Goal: Complete application form

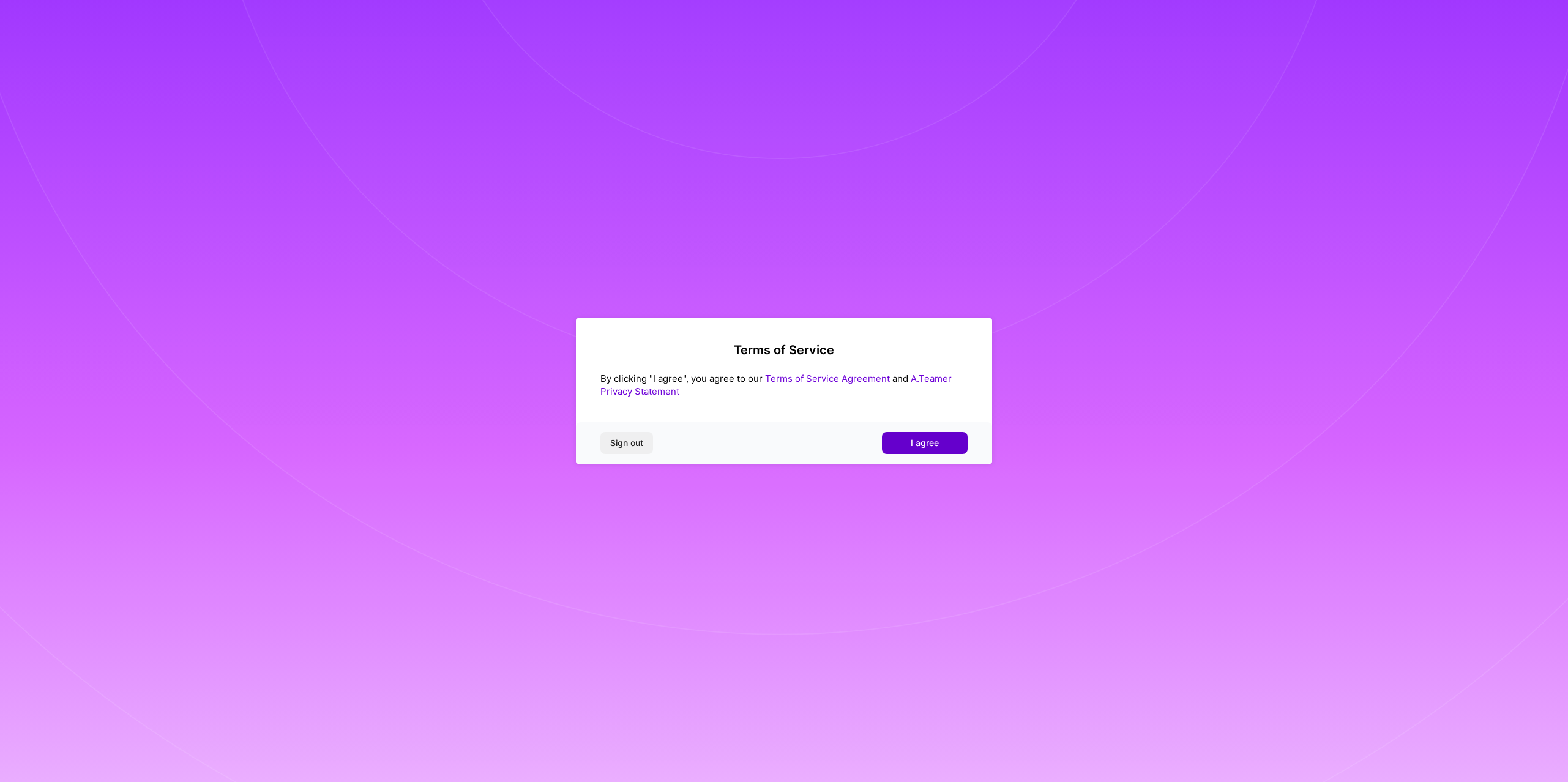
click at [915, 439] on span "I agree" at bounding box center [925, 443] width 28 height 12
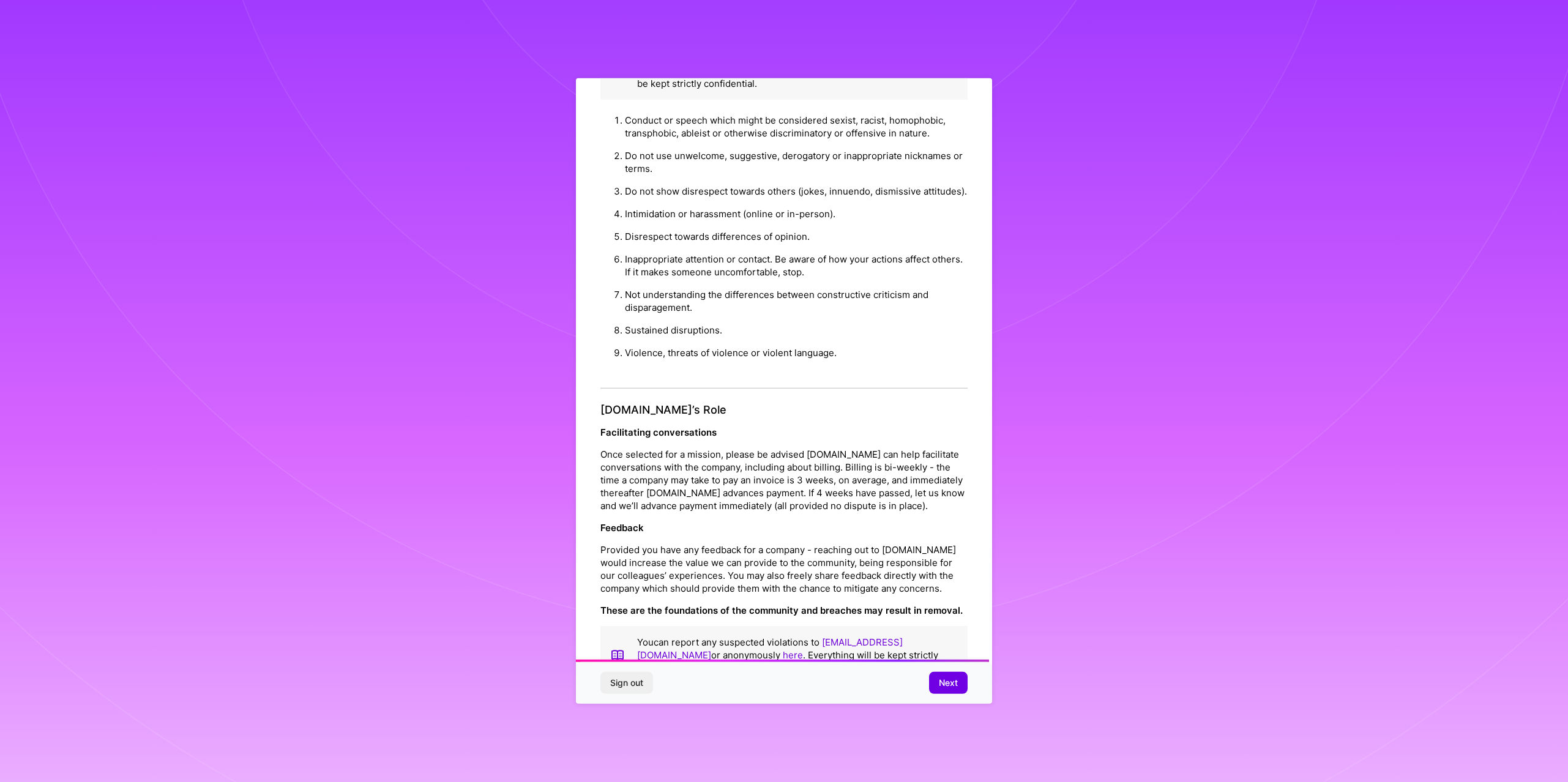
scroll to position [1101, 0]
click at [940, 683] on span "Next" at bounding box center [948, 683] width 19 height 12
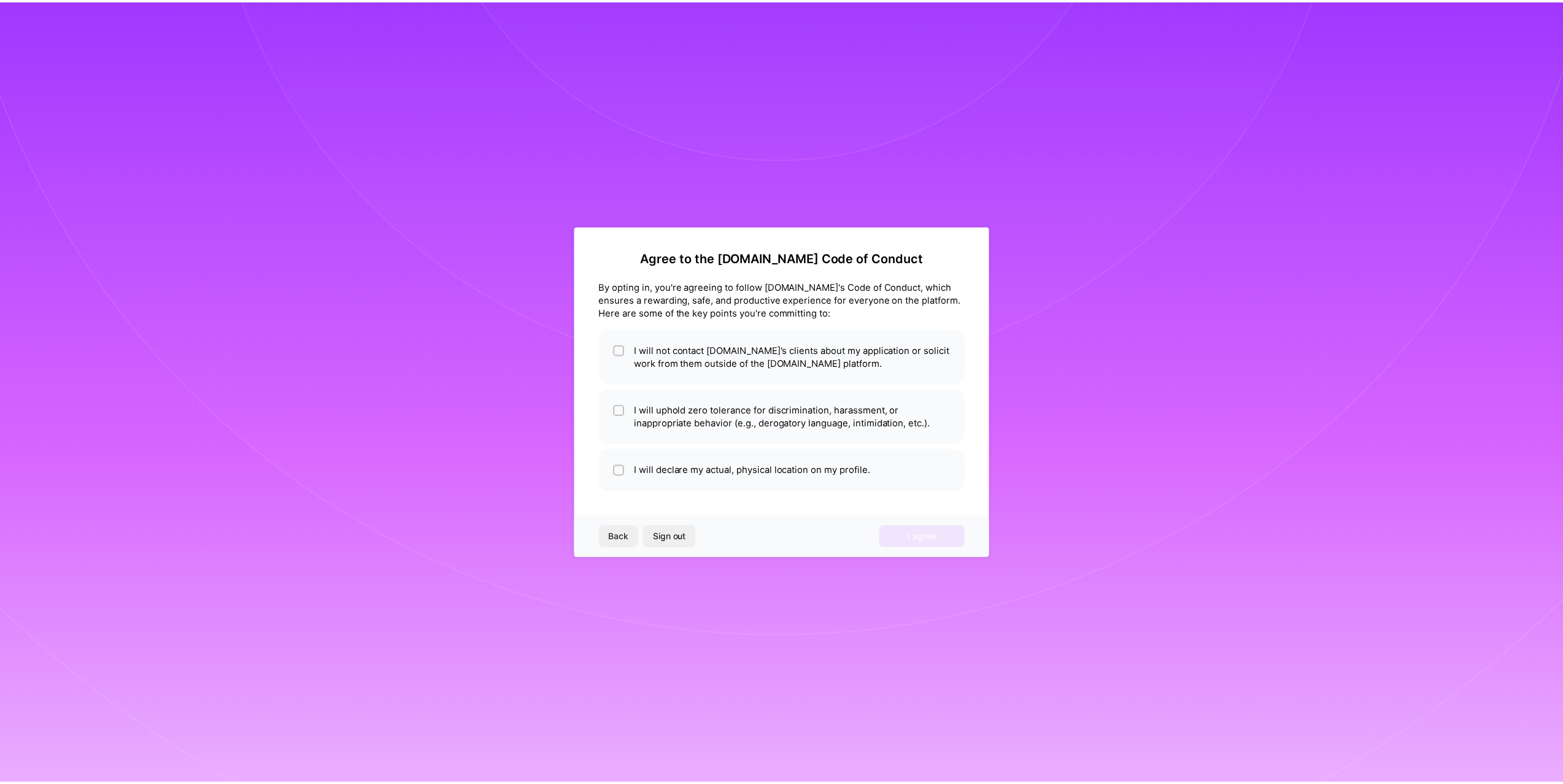
scroll to position [0, 0]
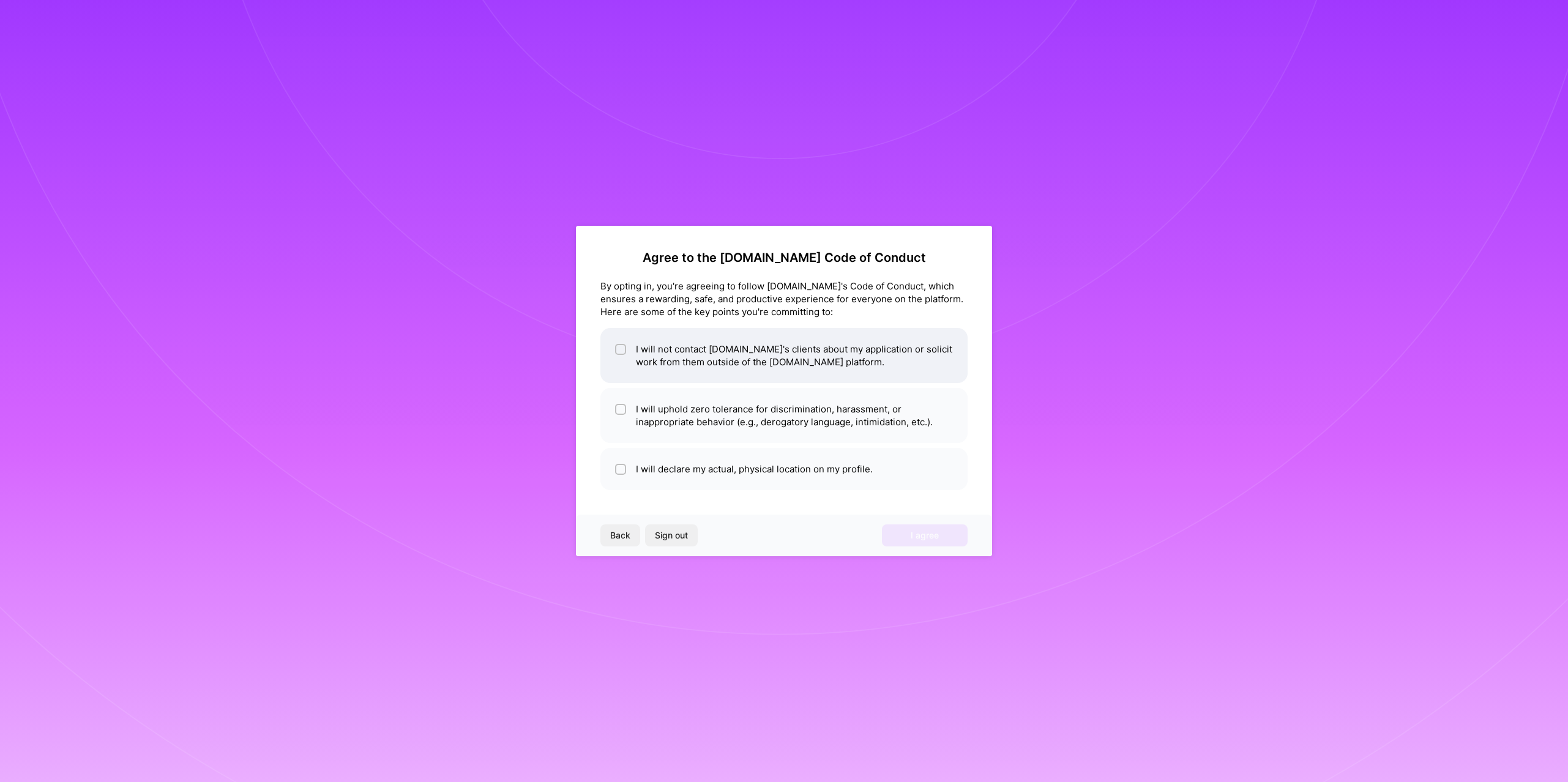
click at [669, 362] on li "I will not contact [DOMAIN_NAME]'s clients about my application or solicit work…" at bounding box center [784, 356] width 367 height 55
checkbox input "true"
click at [695, 425] on li "I will uphold zero tolerance for discrimination, harassment, or inappropriate b…" at bounding box center [784, 416] width 367 height 55
checkbox input "true"
click at [713, 473] on li "I will declare my actual, physical location on my profile." at bounding box center [784, 469] width 367 height 42
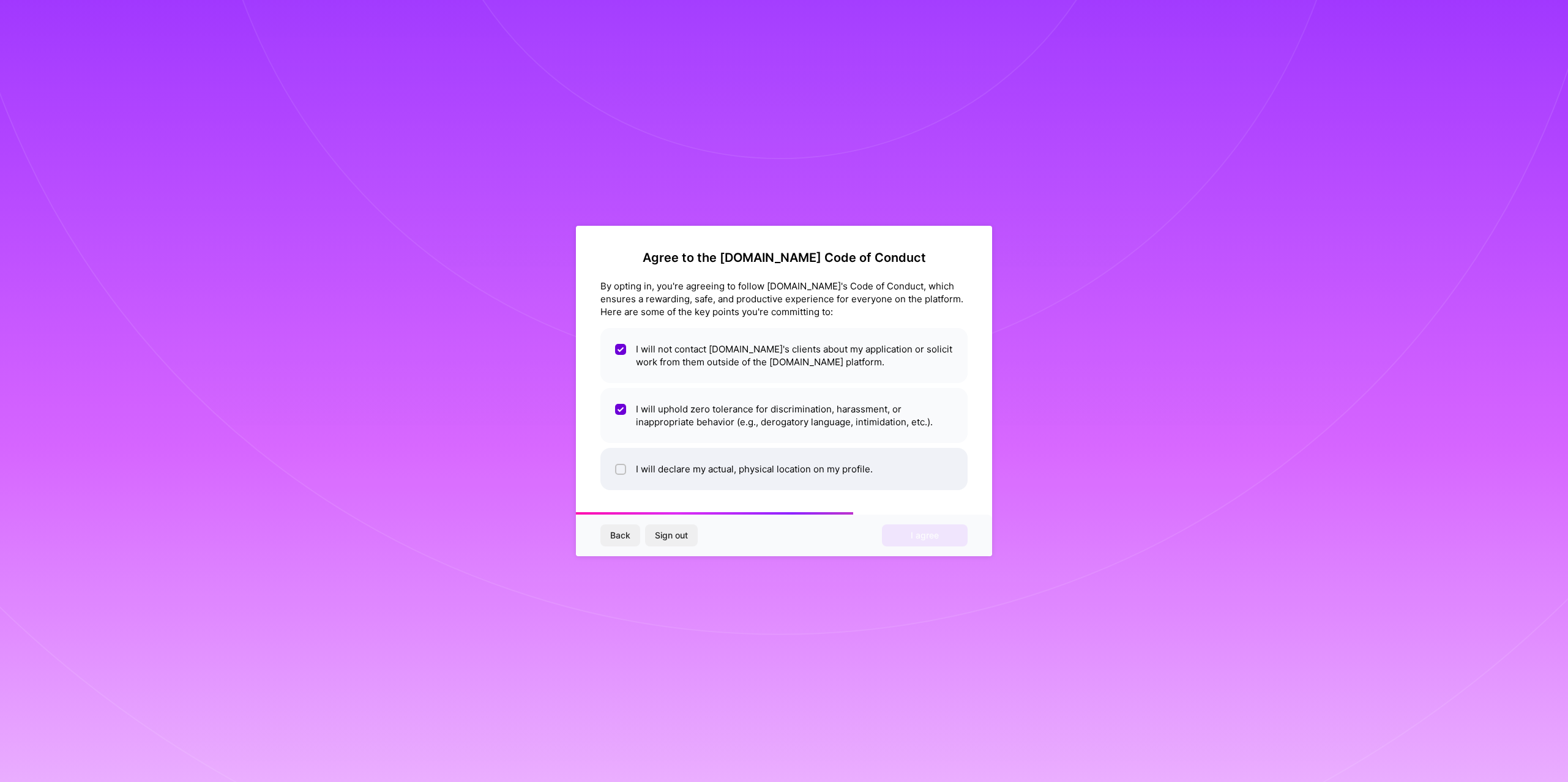
checkbox input "true"
click at [922, 533] on span "I agree" at bounding box center [925, 535] width 28 height 12
